Goal: Information Seeking & Learning: Learn about a topic

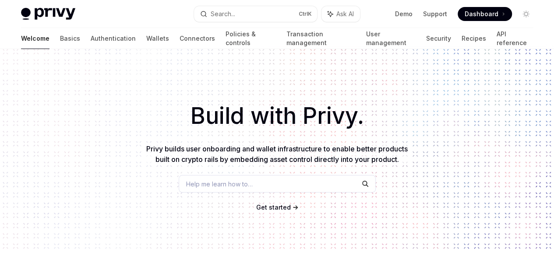
click at [473, 17] on span "Dashboard" at bounding box center [482, 14] width 34 height 9
click at [146, 34] on link "Wallets" at bounding box center [157, 38] width 23 height 21
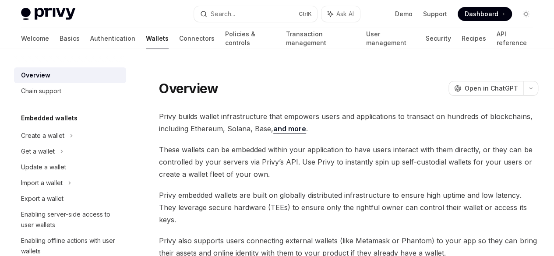
click at [146, 40] on link "Wallets" at bounding box center [157, 38] width 23 height 21
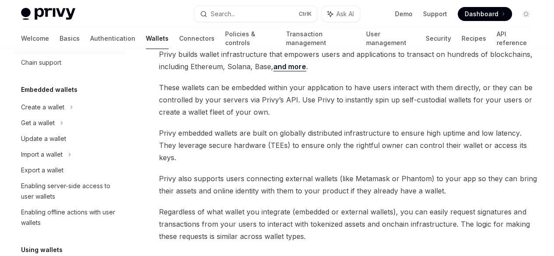
scroll to position [29, 0]
click at [29, 153] on div "Import a wallet" at bounding box center [42, 153] width 42 height 11
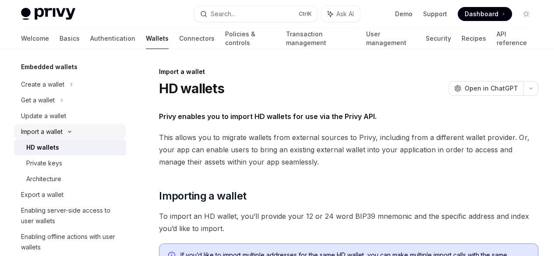
scroll to position [64, 0]
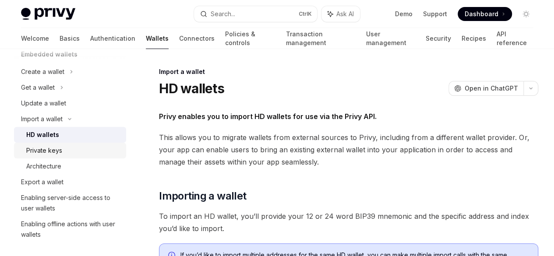
click at [39, 148] on div "Private keys" at bounding box center [44, 150] width 36 height 11
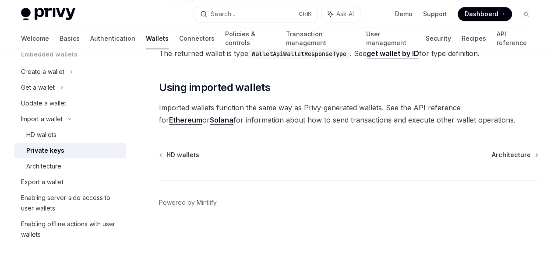
scroll to position [522, 0]
click at [35, 185] on div "Export a wallet" at bounding box center [42, 182] width 42 height 11
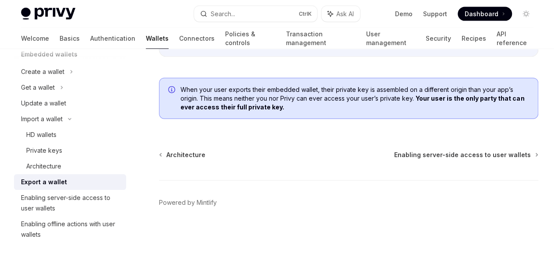
scroll to position [1063, 0]
click at [25, 89] on div "Get a wallet" at bounding box center [38, 87] width 34 height 11
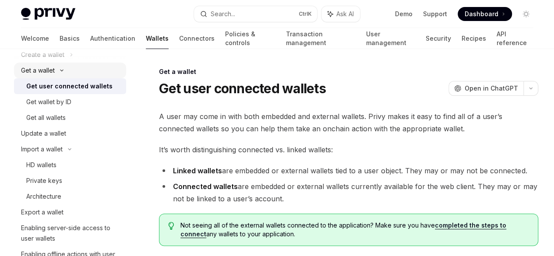
scroll to position [81, 0]
click at [27, 102] on div "Get wallet by ID" at bounding box center [48, 102] width 45 height 11
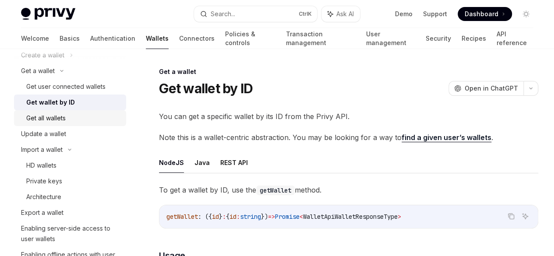
click at [27, 118] on div "Get all wallets" at bounding box center [45, 118] width 39 height 11
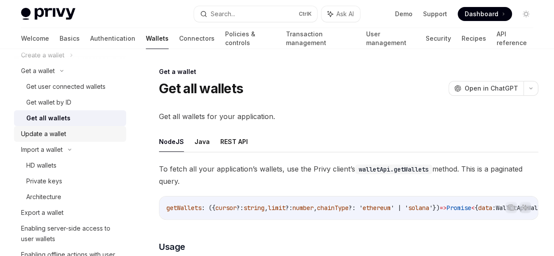
click at [36, 131] on div "Update a wallet" at bounding box center [43, 134] width 45 height 11
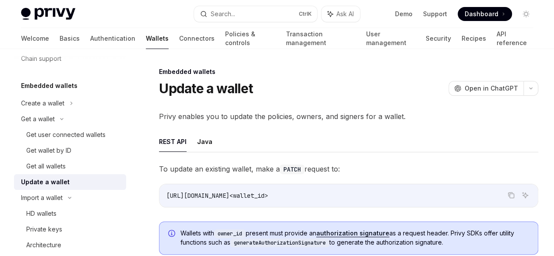
scroll to position [31, 0]
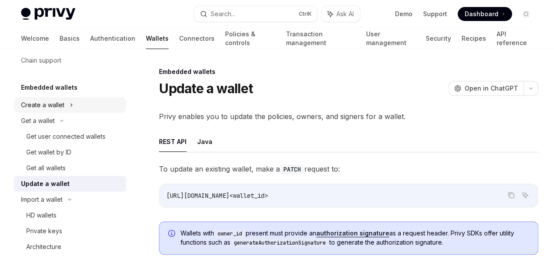
click at [36, 108] on div "Create a wallet" at bounding box center [42, 105] width 43 height 11
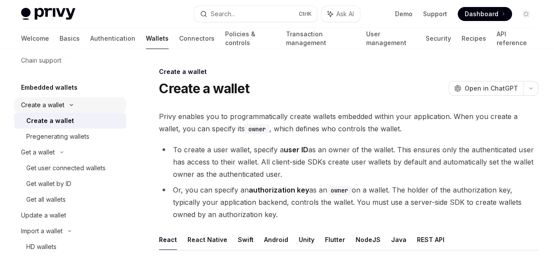
click at [27, 106] on div "Create a wallet" at bounding box center [42, 105] width 43 height 11
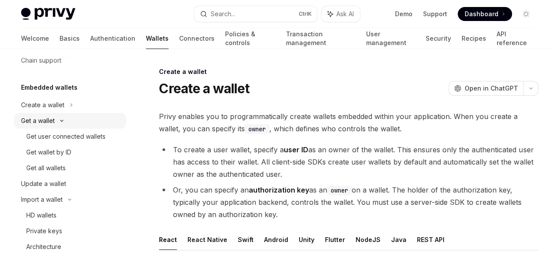
click at [33, 119] on div "Get a wallet" at bounding box center [38, 121] width 34 height 11
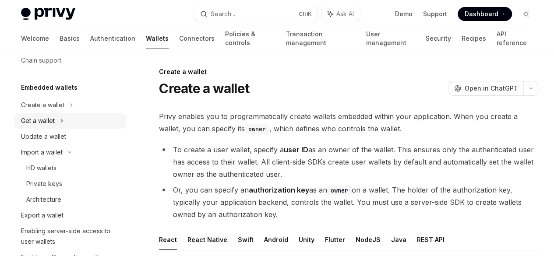
click at [32, 117] on div "Get a wallet" at bounding box center [38, 121] width 34 height 11
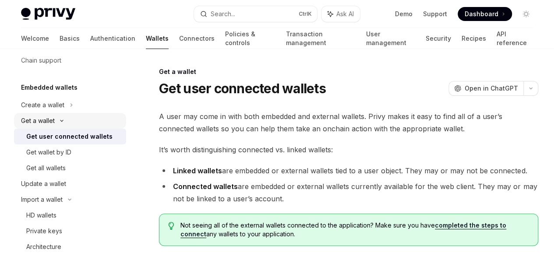
click at [33, 119] on div "Get a wallet" at bounding box center [38, 121] width 34 height 11
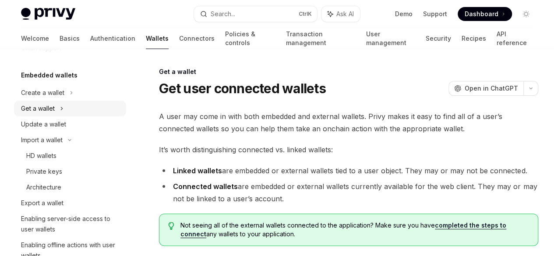
scroll to position [44, 0]
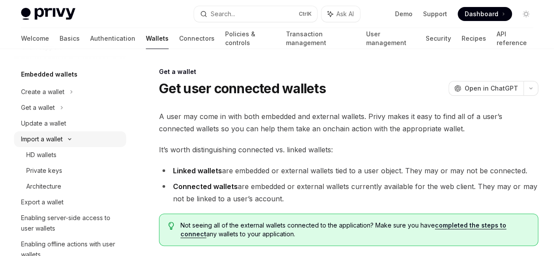
click at [36, 138] on div "Import a wallet" at bounding box center [42, 139] width 42 height 11
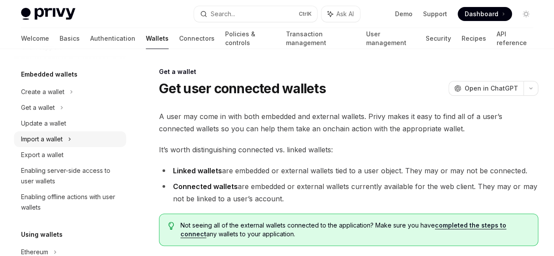
click at [35, 132] on div "Import a wallet" at bounding box center [70, 139] width 112 height 16
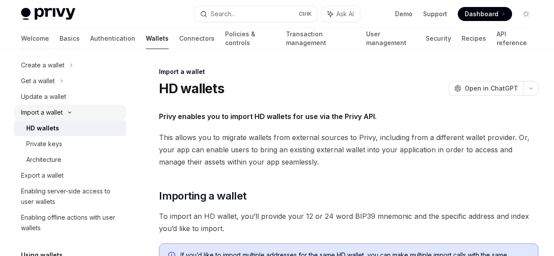
scroll to position [71, 0]
click at [34, 145] on div "Private keys" at bounding box center [44, 143] width 36 height 11
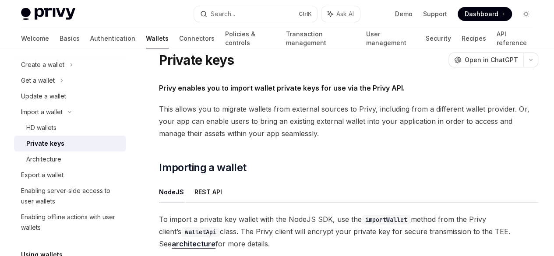
scroll to position [29, 0]
click at [45, 172] on div "Export a wallet" at bounding box center [42, 175] width 42 height 11
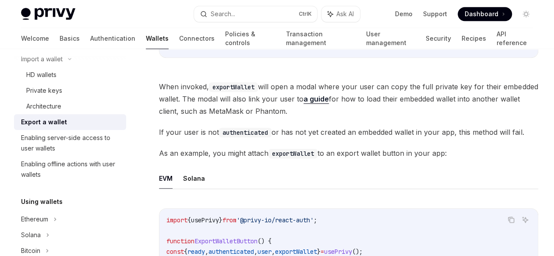
scroll to position [350, 0]
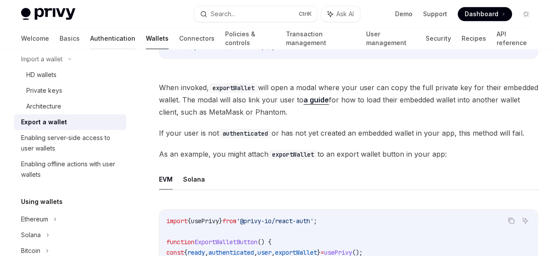
click at [90, 39] on link "Authentication" at bounding box center [112, 38] width 45 height 21
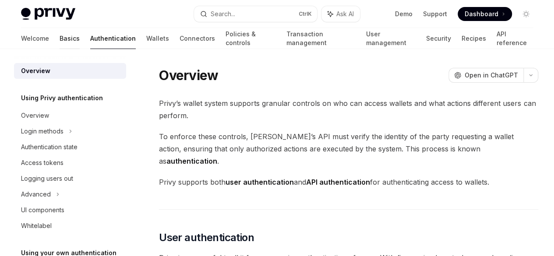
click at [60, 36] on link "Basics" at bounding box center [70, 38] width 20 height 21
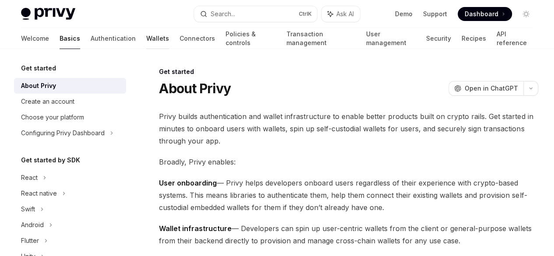
click at [146, 38] on link "Wallets" at bounding box center [157, 38] width 23 height 21
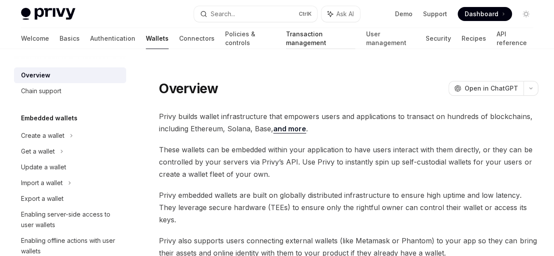
click at [286, 40] on link "Transaction management" at bounding box center [321, 38] width 70 height 21
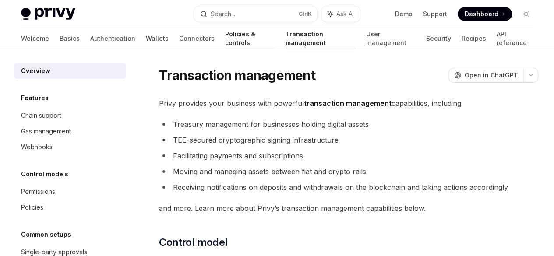
click at [225, 39] on link "Policies & controls" at bounding box center [250, 38] width 50 height 21
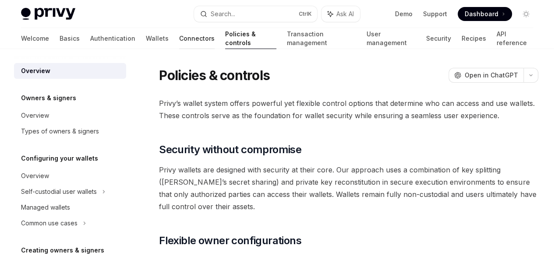
click at [179, 39] on link "Connectors" at bounding box center [196, 38] width 35 height 21
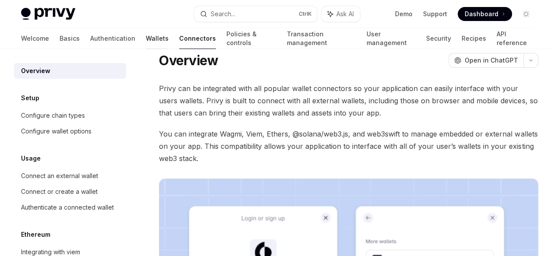
click at [146, 39] on link "Wallets" at bounding box center [157, 38] width 23 height 21
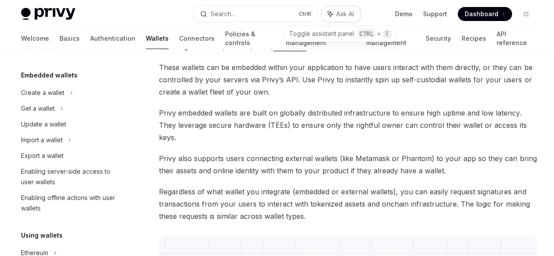
scroll to position [45, 0]
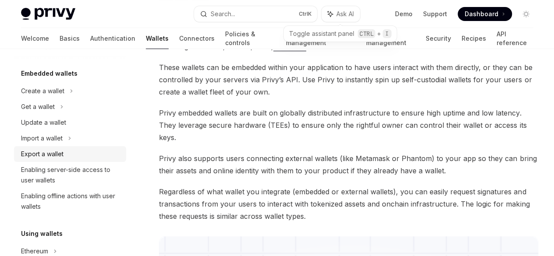
click at [31, 155] on div "Export a wallet" at bounding box center [42, 154] width 42 height 11
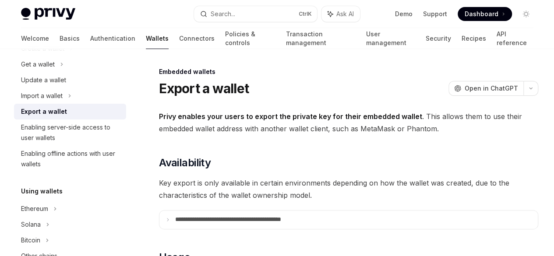
scroll to position [89, 0]
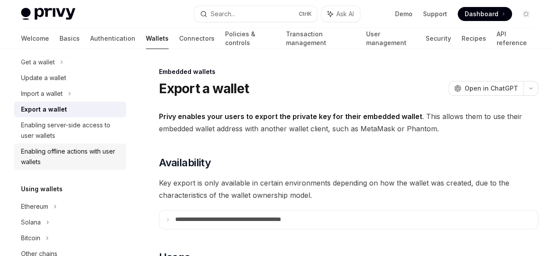
click at [48, 163] on div "Enabling offline actions with user wallets" at bounding box center [71, 156] width 100 height 21
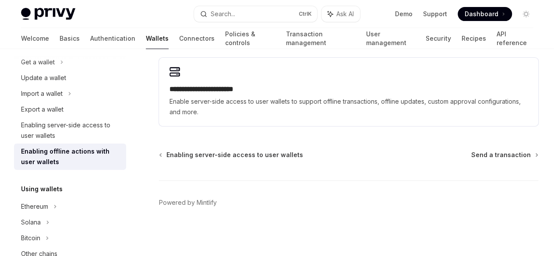
scroll to position [206, 0]
click at [471, 155] on span "Send a transaction" at bounding box center [501, 155] width 60 height 9
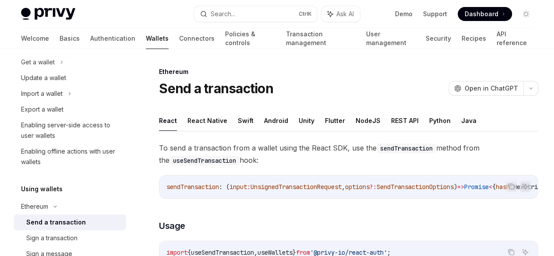
click at [146, 43] on link "Wallets" at bounding box center [157, 38] width 23 height 21
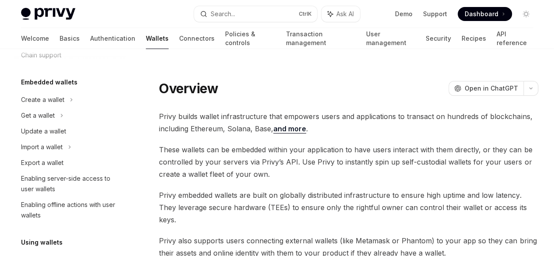
scroll to position [37, 0]
click at [26, 160] on div "Export a wallet" at bounding box center [42, 162] width 42 height 11
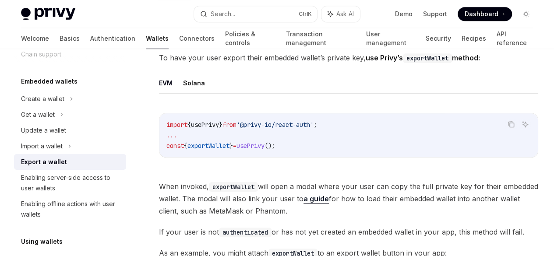
scroll to position [252, 0]
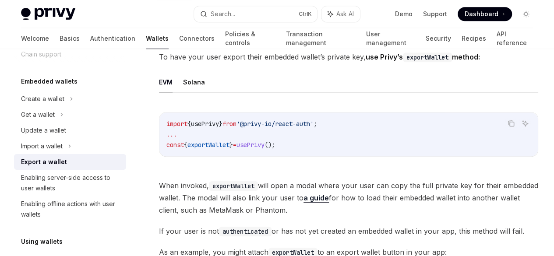
click at [324, 150] on code "import { usePrivy } from '@privy-io/react-auth' ; ... const { exportWallet } = …" at bounding box center [348, 135] width 364 height 32
click at [314, 128] on span "'@privy-io/react-auth'" at bounding box center [275, 124] width 77 height 8
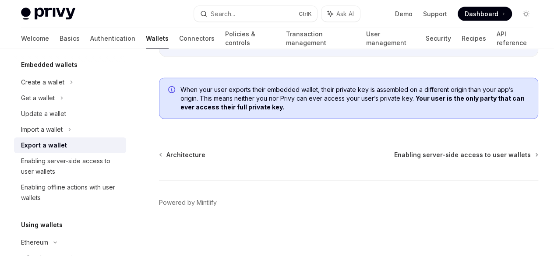
scroll to position [59, 0]
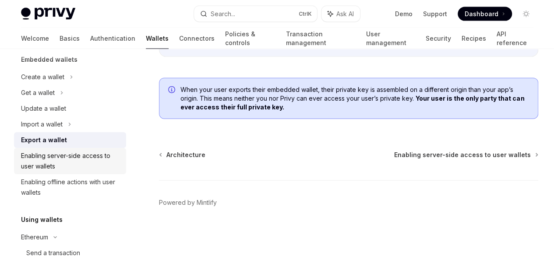
click at [28, 159] on div "Enabling server-side access to user wallets" at bounding box center [71, 161] width 100 height 21
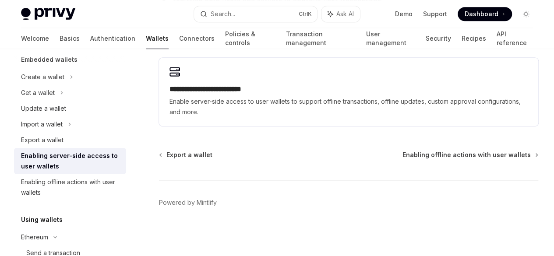
scroll to position [249, 0]
click at [401, 47] on strong "Policies & controls" at bounding box center [433, 43] width 64 height 9
click at [222, 49] on span "Learn more about how to configure wallets for server-side access in the Policie…" at bounding box center [348, 43] width 379 height 12
click at [401, 47] on strong "Policies & controls" at bounding box center [433, 43] width 64 height 9
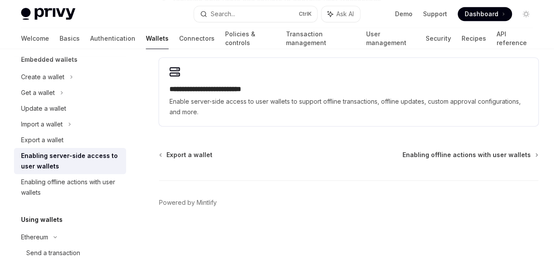
scroll to position [304, 0]
click at [193, 158] on span "Export a wallet" at bounding box center [189, 155] width 46 height 9
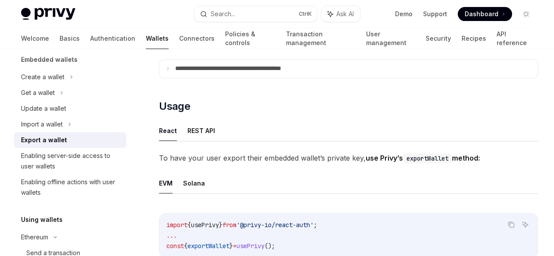
scroll to position [152, 0]
click at [173, 141] on button "React" at bounding box center [168, 130] width 18 height 21
click at [208, 141] on button "REST API" at bounding box center [201, 130] width 28 height 21
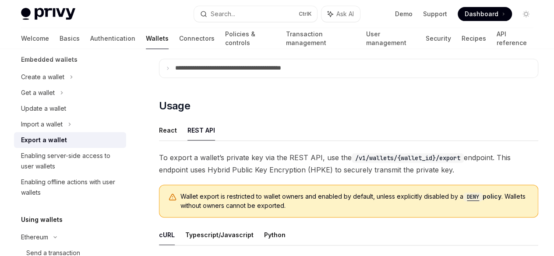
click at [204, 141] on button "REST API" at bounding box center [201, 130] width 28 height 21
click at [175, 141] on button "React" at bounding box center [168, 130] width 18 height 21
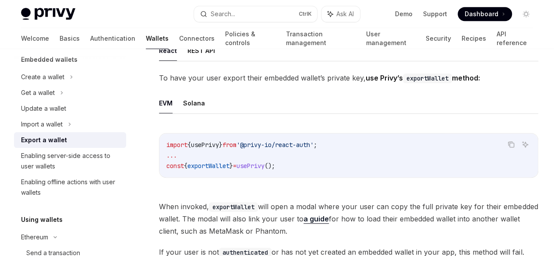
scroll to position [244, 0]
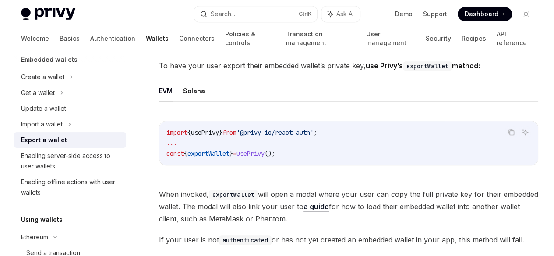
click at [227, 158] on span "exportWallet" at bounding box center [208, 154] width 42 height 8
click at [223, 137] on span "}" at bounding box center [221, 133] width 4 height 8
click at [519, 138] on button "Ask AI" at bounding box center [524, 132] width 11 height 11
click at [508, 136] on icon "Copy the contents from the code block" at bounding box center [511, 132] width 7 height 7
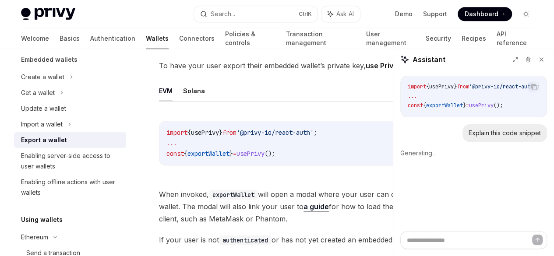
click at [508, 134] on icon "Copy the contents from the code block" at bounding box center [511, 132] width 7 height 5
click at [487, 115] on div "import { usePrivy } from '@privy-io/react-auth' ; ... const { exportWallet } = …" at bounding box center [474, 96] width 146 height 41
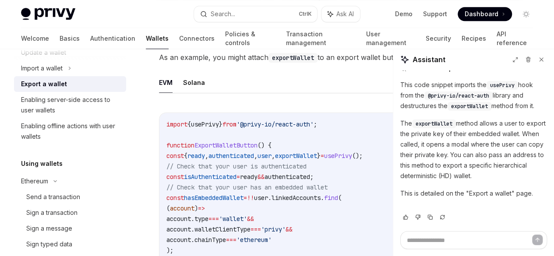
scroll to position [94, 0]
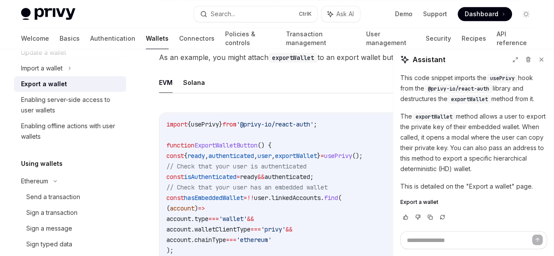
click at [430, 205] on span "Export a wallet" at bounding box center [419, 202] width 38 height 7
click at [426, 204] on span "Export a wallet" at bounding box center [419, 202] width 38 height 7
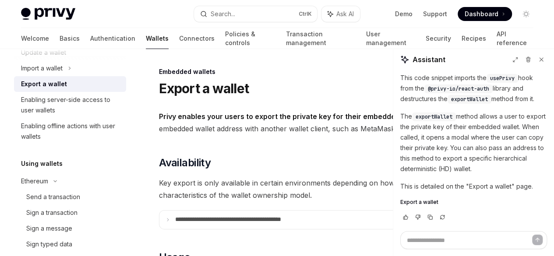
click at [420, 202] on span "Export a wallet" at bounding box center [419, 202] width 38 height 7
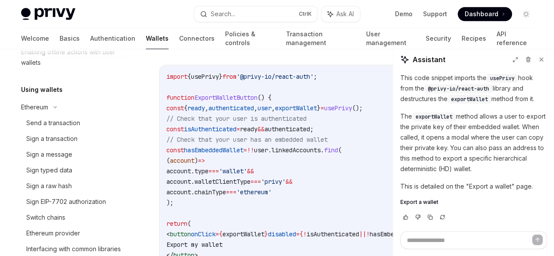
scroll to position [188, 0]
click at [39, 124] on div "Send a transaction" at bounding box center [53, 123] width 54 height 11
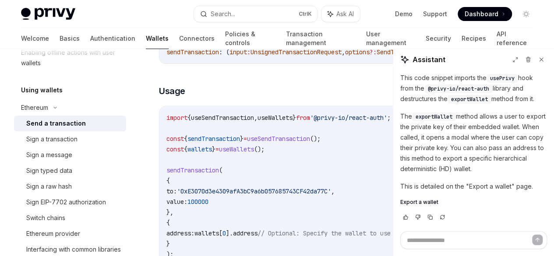
scroll to position [136, 0]
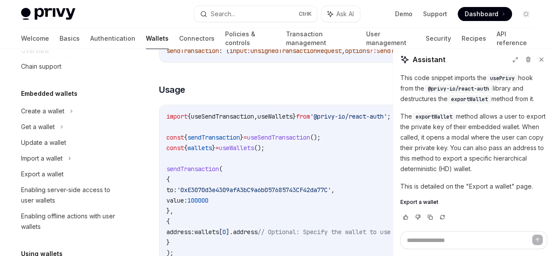
scroll to position [23, 0]
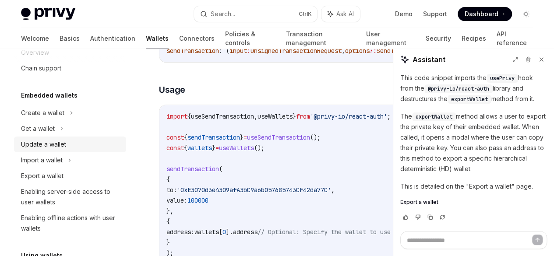
click at [36, 144] on div "Update a wallet" at bounding box center [43, 144] width 45 height 11
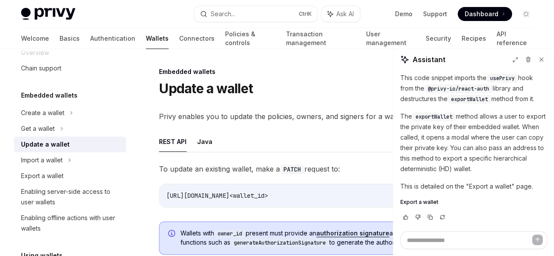
type textarea "*"
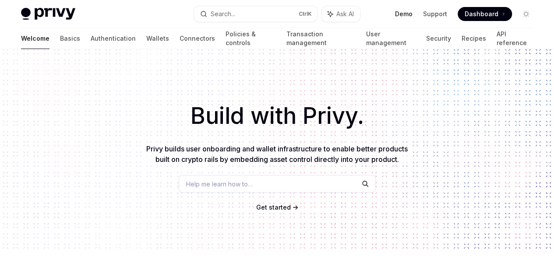
click at [408, 15] on link "Demo" at bounding box center [404, 14] width 18 height 9
click at [411, 14] on link "Demo" at bounding box center [404, 14] width 18 height 9
